Goal: Complete application form: Complete application form

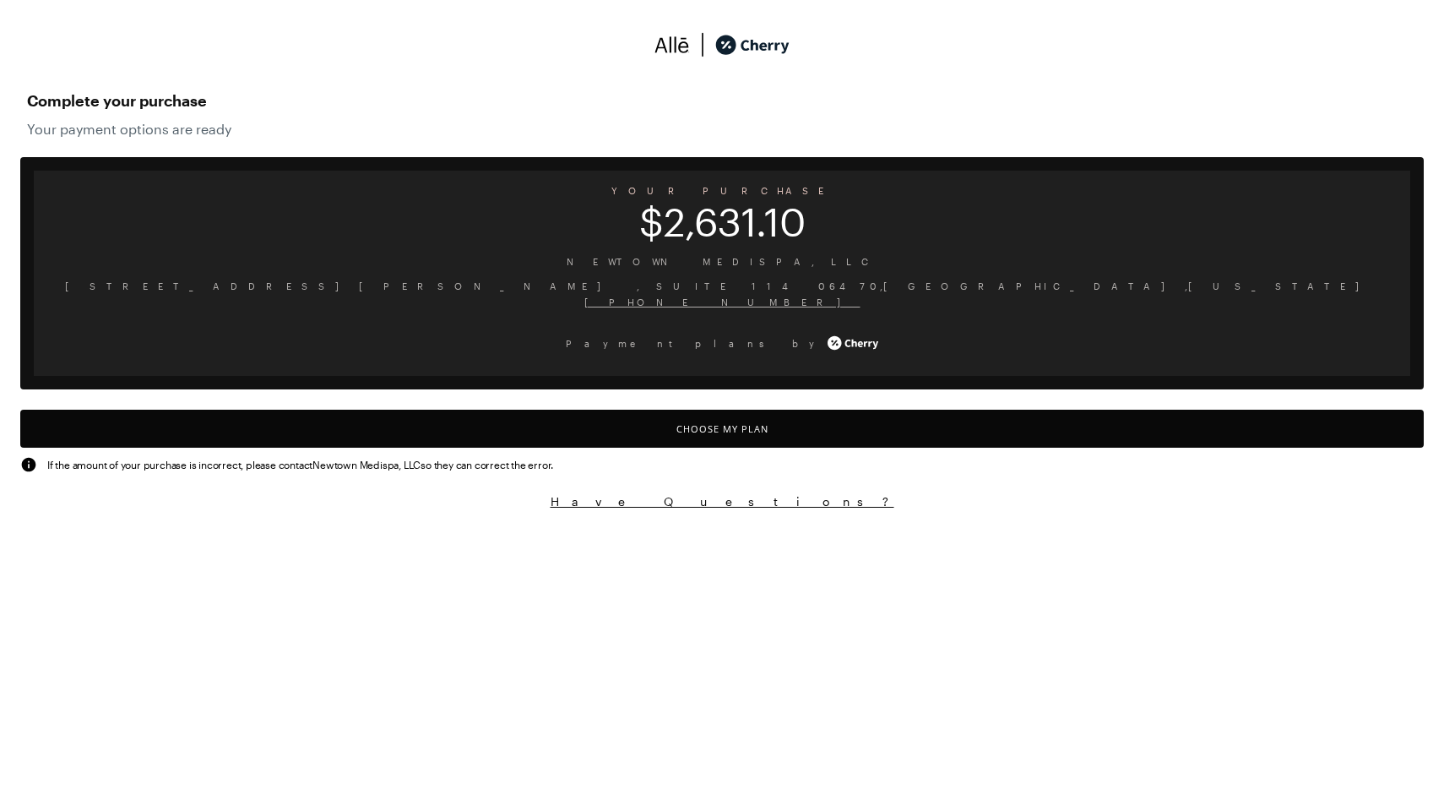
click at [765, 267] on span "Newtown Medispa, LLC" at bounding box center [722, 261] width 1350 height 16
click at [712, 432] on button "Choose My Plan" at bounding box center [722, 429] width 1404 height 38
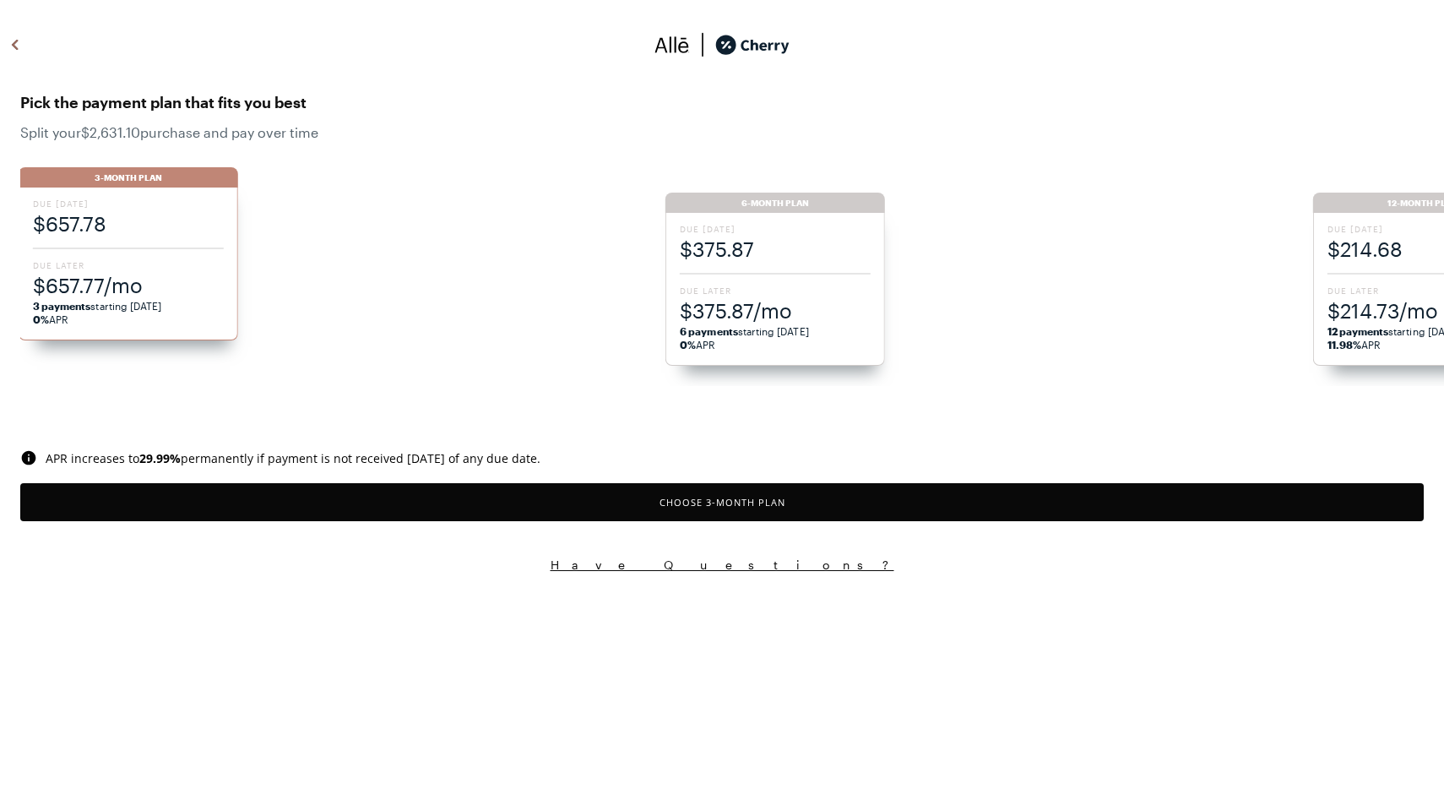
click at [737, 253] on ul "3-Month Plan Due [DATE] $657.78 Due Later $657.77/mo 3 payments starting [DATE]…" at bounding box center [731, 268] width 1424 height 236
click at [742, 271] on div "Due [DATE] $375.87 Due Later $375.87/mo 6 payments starting [DATE] 0% APR" at bounding box center [777, 289] width 220 height 153
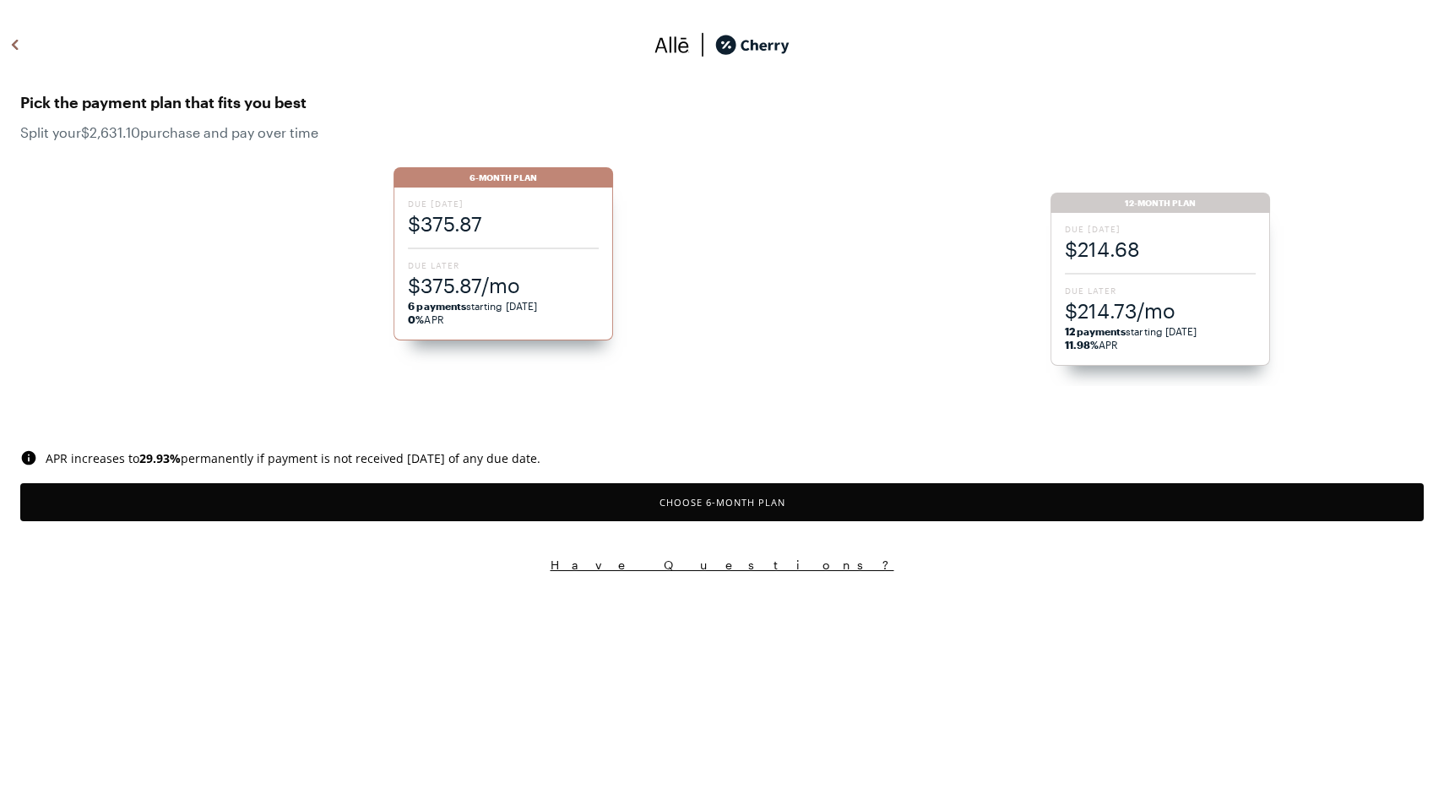
click at [448, 219] on span "$375.87" at bounding box center [503, 223] width 191 height 28
click at [659, 504] on button "Choose 6 -Month Plan" at bounding box center [722, 502] width 1404 height 38
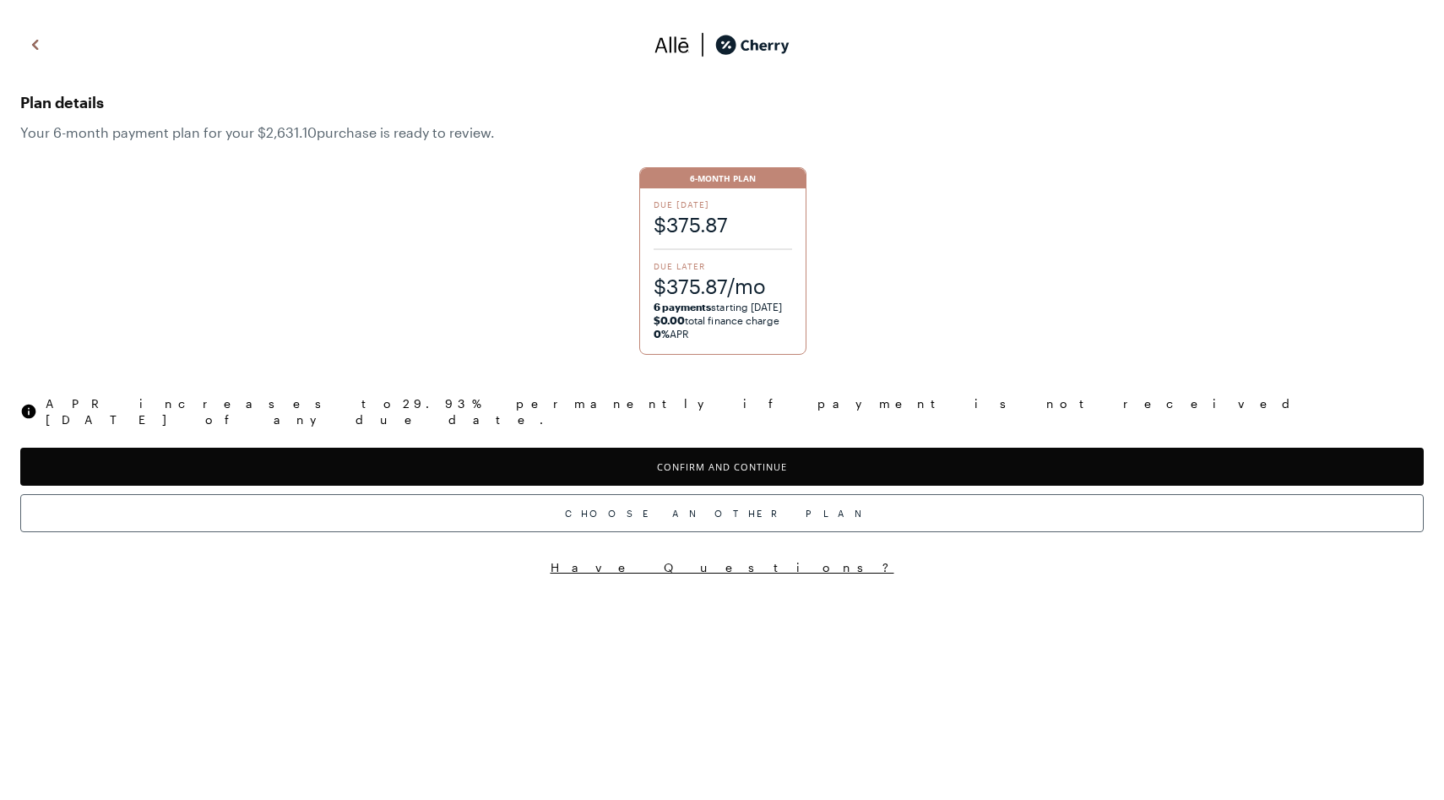
click at [694, 448] on button "Confirm and Continue" at bounding box center [722, 467] width 1404 height 38
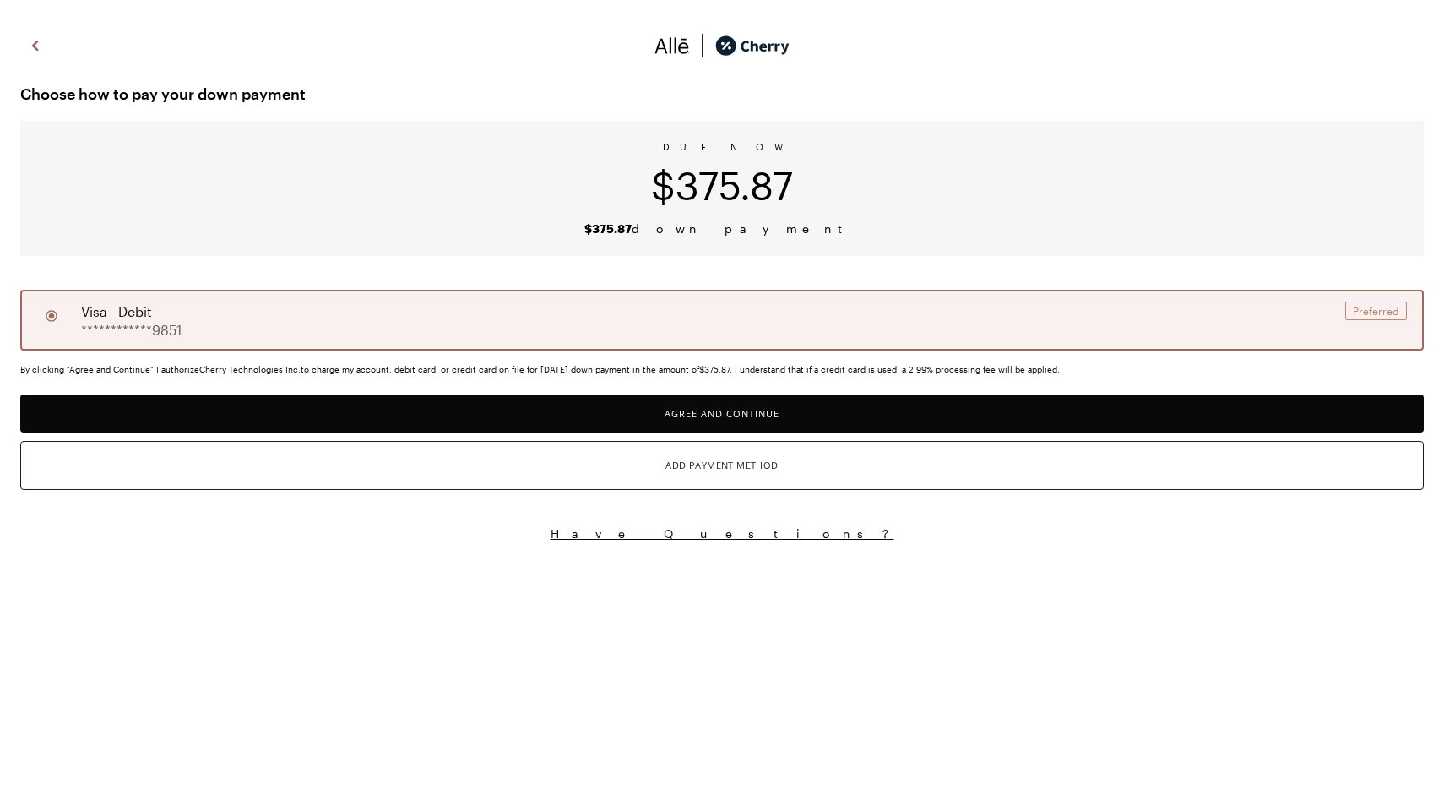
click at [676, 422] on button "Agree and Continue" at bounding box center [722, 413] width 1404 height 38
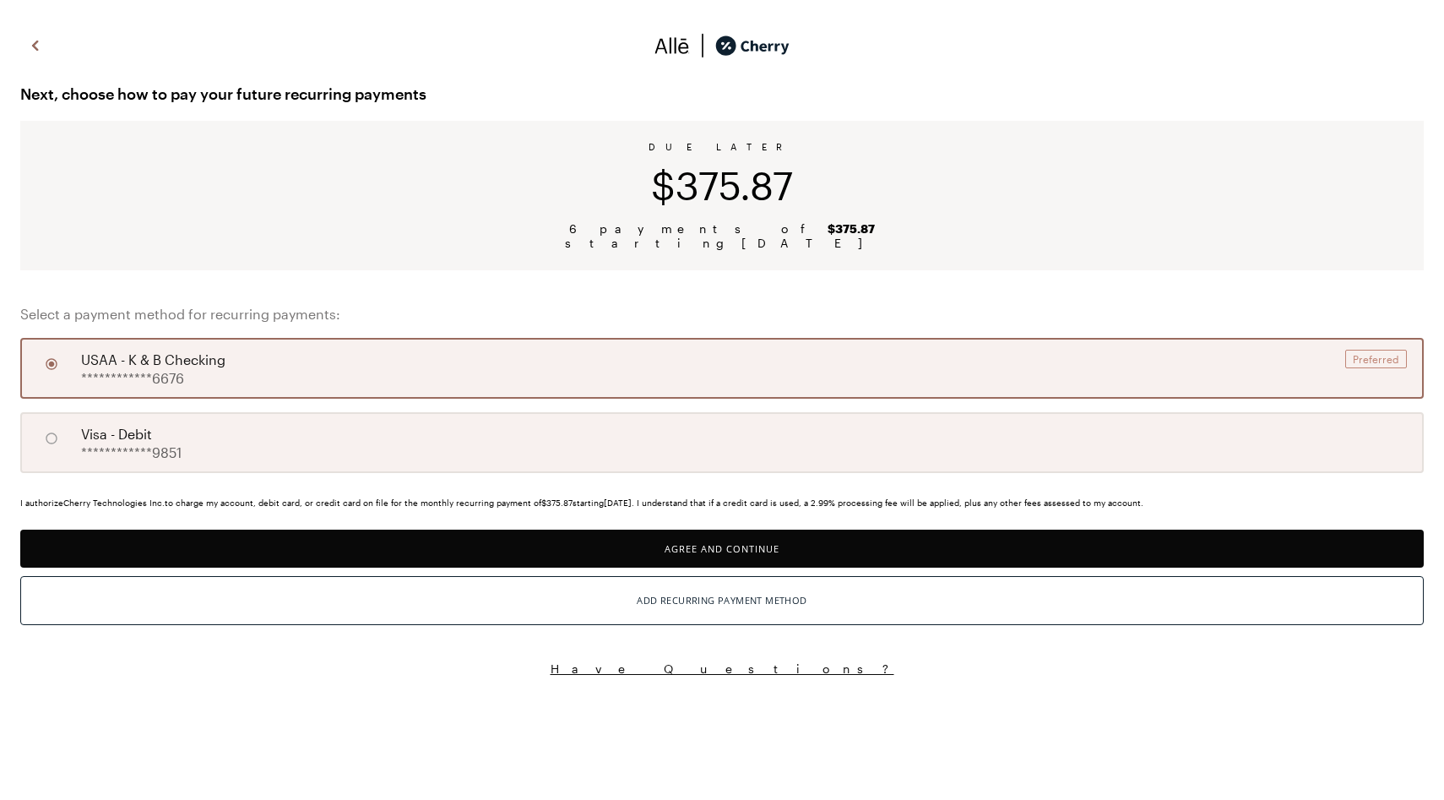
click at [710, 547] on button "Agree and Continue" at bounding box center [722, 549] width 1404 height 38
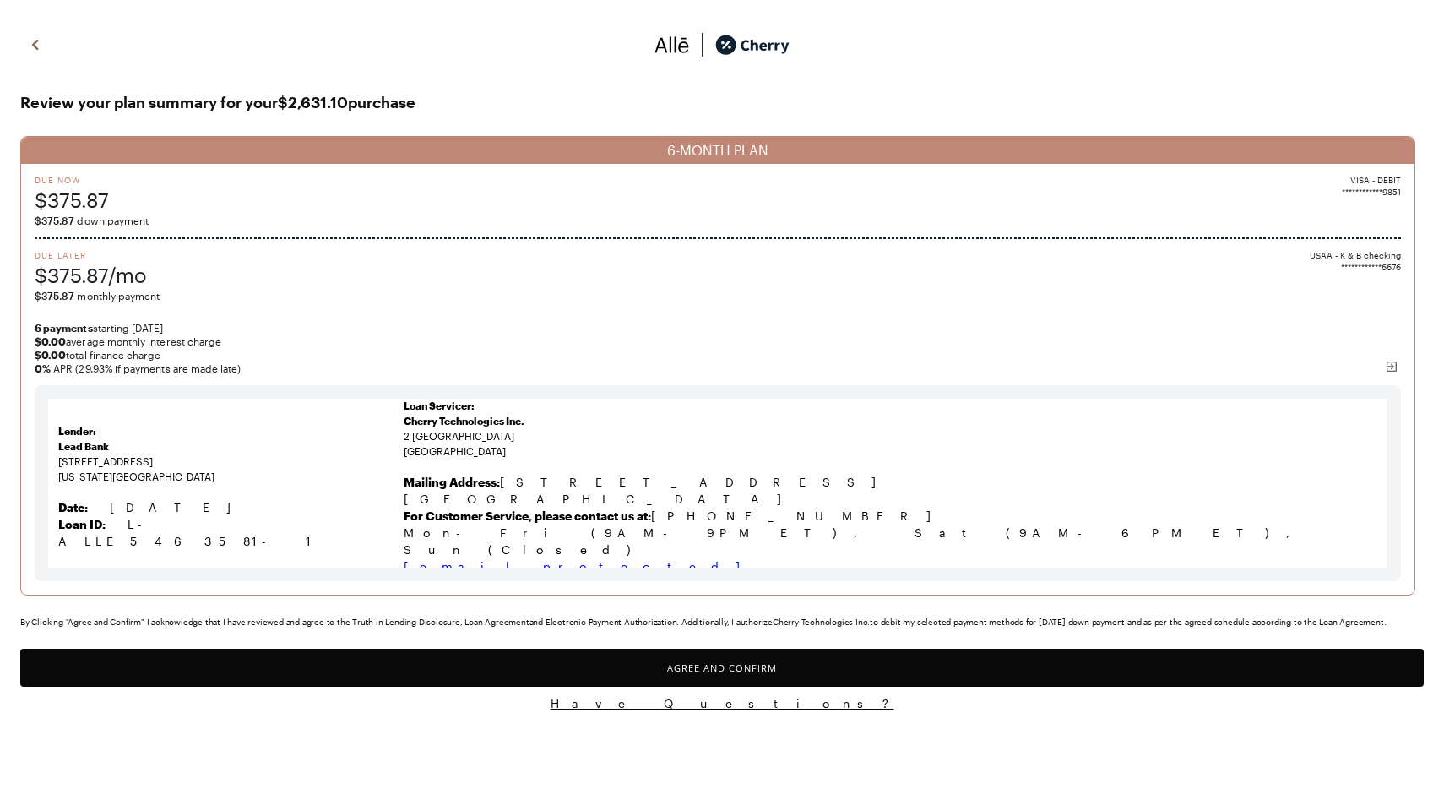
scroll to position [24, 0]
click at [710, 666] on button "Agree and Confirm" at bounding box center [722, 668] width 1404 height 38
